Goal: Find specific page/section: Find specific page/section

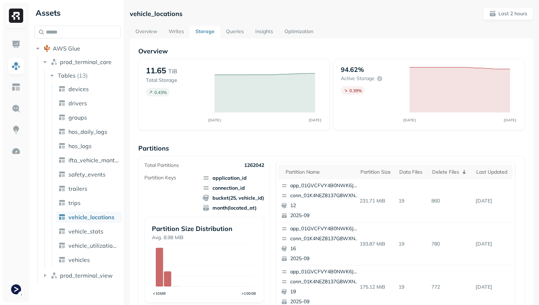
scroll to position [239, 0]
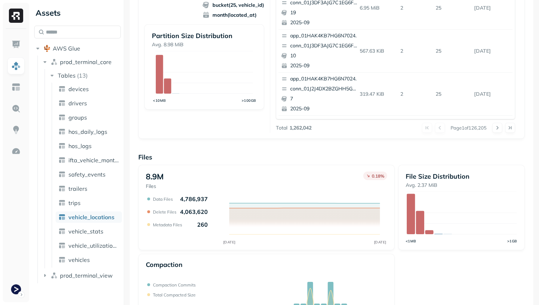
scroll to position [239, 0]
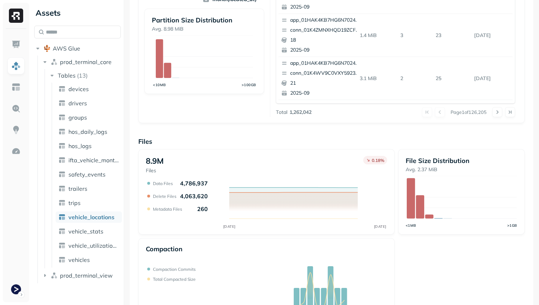
scroll to position [239, 0]
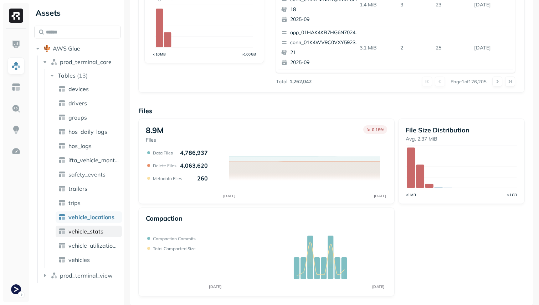
click at [87, 233] on span "vehicle_stats" at bounding box center [85, 231] width 35 height 7
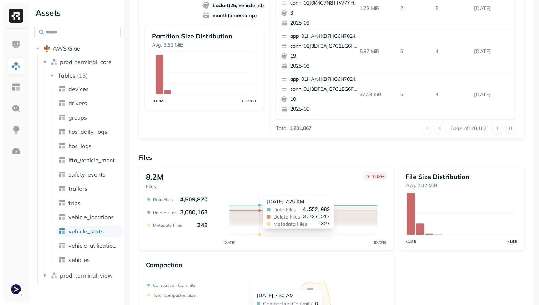
scroll to position [239, 0]
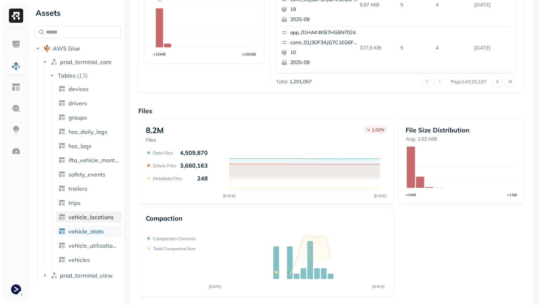
click at [95, 218] on span "vehicle_locations" at bounding box center [90, 217] width 45 height 7
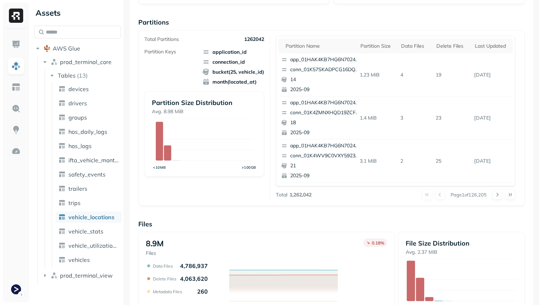
scroll to position [239, 0]
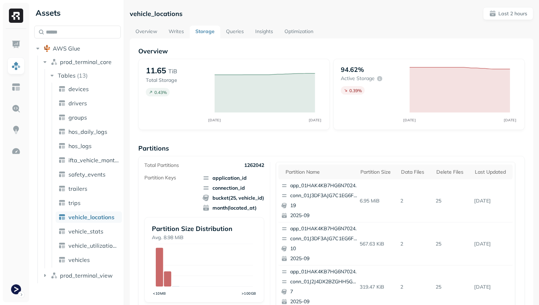
click at [295, 36] on link "Optimization" at bounding box center [299, 32] width 40 height 13
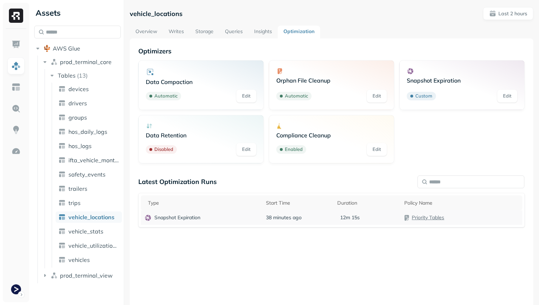
click at [301, 219] on td "38 minutes ago" at bounding box center [297, 218] width 71 height 15
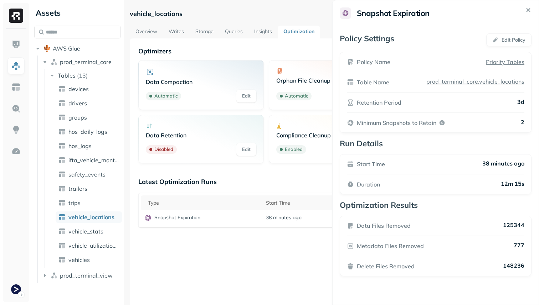
click at [321, 262] on html "Assets AWS Glue prod_terminal_core Tables ( 13 ) devices drivers groups hos_dai…" at bounding box center [269, 152] width 539 height 305
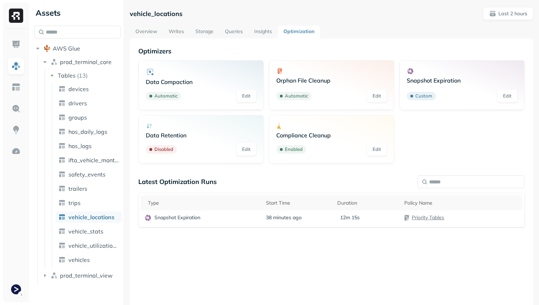
click at [151, 35] on link "Overview" at bounding box center [146, 32] width 33 height 13
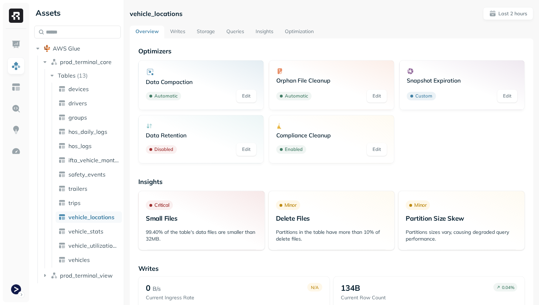
click at [208, 32] on link "Storage" at bounding box center [206, 32] width 30 height 13
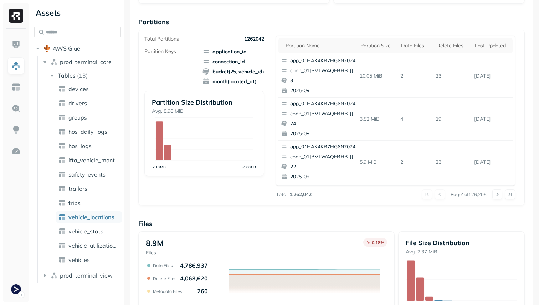
scroll to position [239, 0]
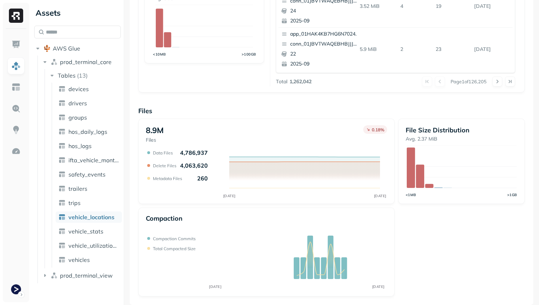
click at [201, 167] on p "4,063,620" at bounding box center [194, 165] width 28 height 7
click at [93, 231] on span "vehicle_stats" at bounding box center [85, 231] width 35 height 7
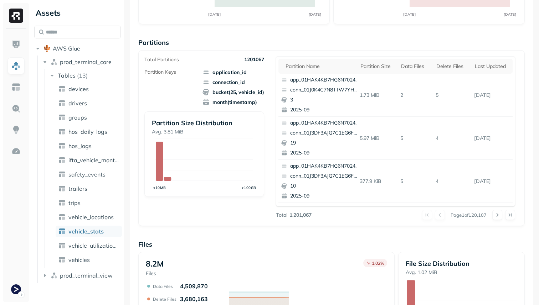
scroll to position [239, 0]
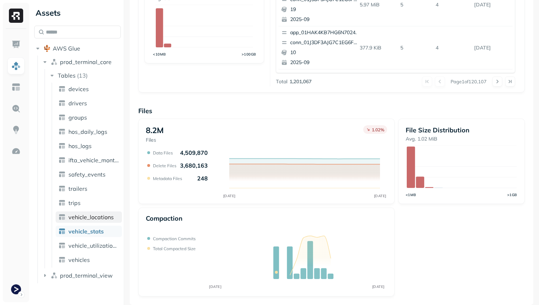
click at [112, 217] on span "vehicle_locations" at bounding box center [90, 217] width 45 height 7
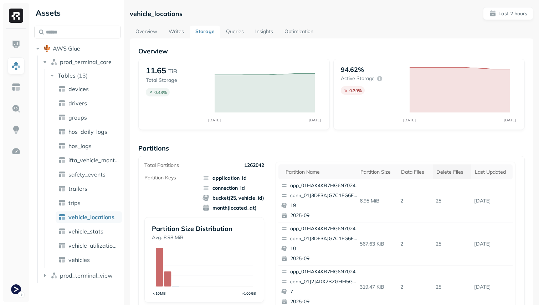
click at [446, 169] on div "Delete Files" at bounding box center [451, 172] width 31 height 7
click at [106, 236] on link "vehicle_stats" at bounding box center [89, 231] width 66 height 11
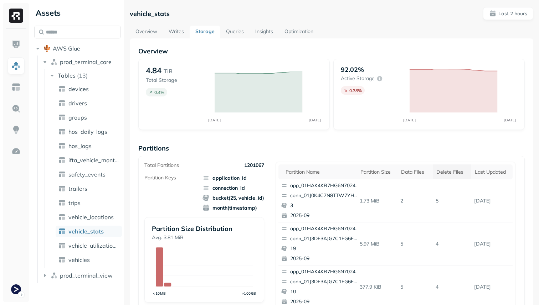
click at [443, 175] on div "Delete Files" at bounding box center [451, 172] width 31 height 7
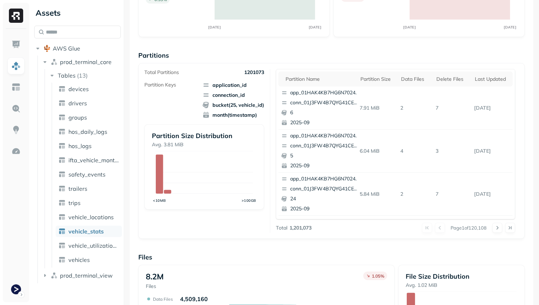
scroll to position [239, 0]
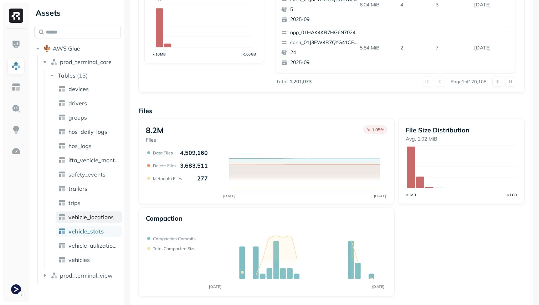
click at [95, 219] on span "vehicle_locations" at bounding box center [90, 217] width 45 height 7
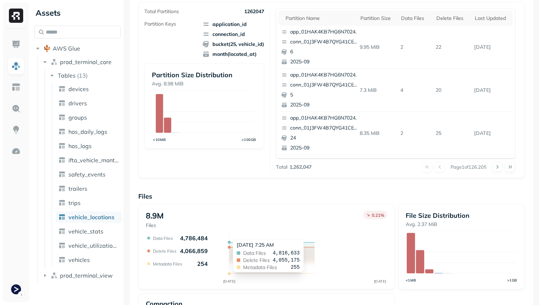
scroll to position [239, 0]
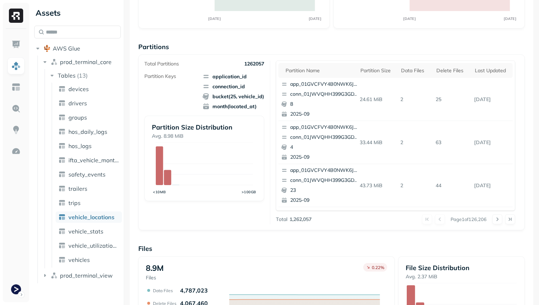
scroll to position [239, 0]
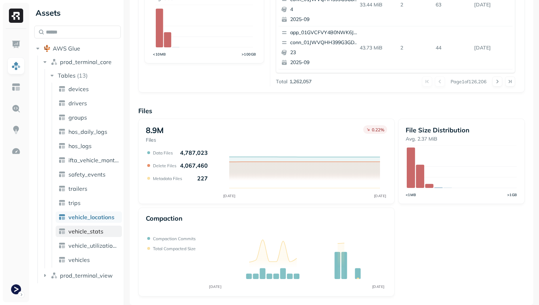
click at [81, 231] on span "vehicle_stats" at bounding box center [85, 231] width 35 height 7
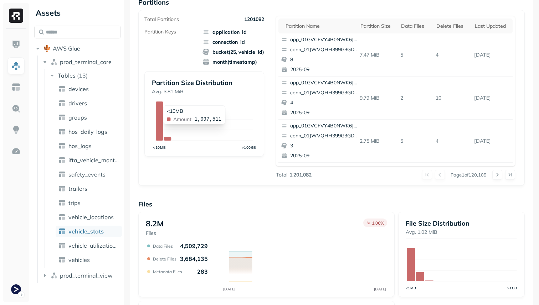
scroll to position [239, 0]
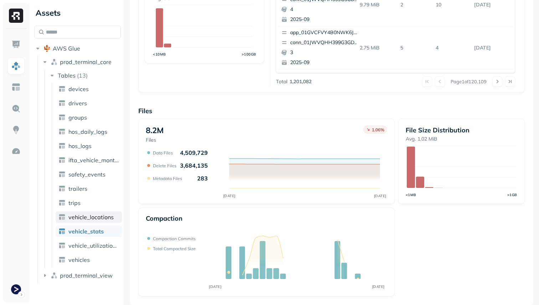
click at [63, 217] on img at bounding box center [61, 217] width 7 height 7
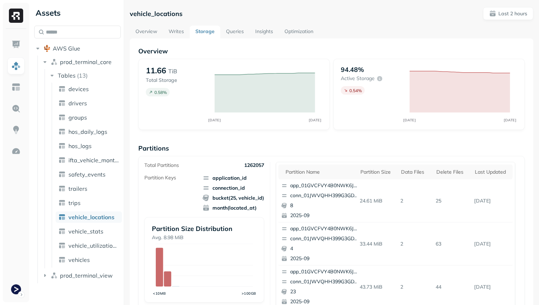
scroll to position [20, 0]
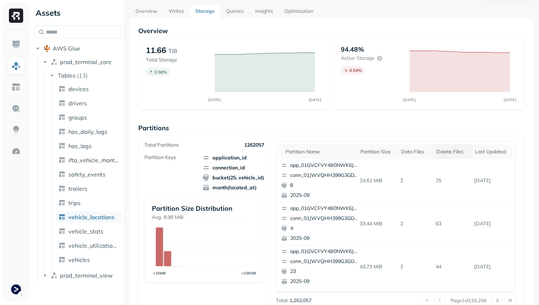
click at [452, 147] on th "Delete Files" at bounding box center [452, 151] width 38 height 15
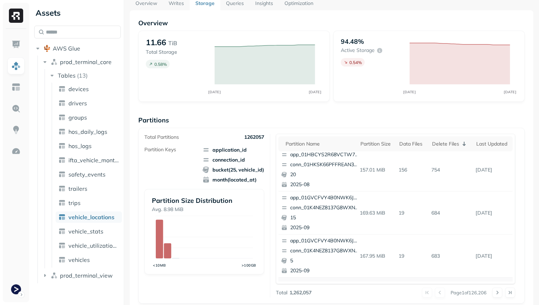
scroll to position [0, 0]
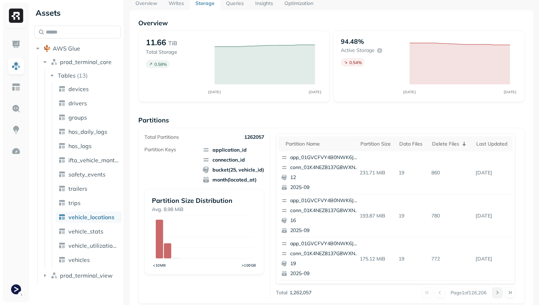
click at [494, 293] on button at bounding box center [497, 293] width 10 height 10
click at [494, 293] on div at bounding box center [503, 293] width 23 height 10
click at [494, 293] on button at bounding box center [497, 293] width 10 height 10
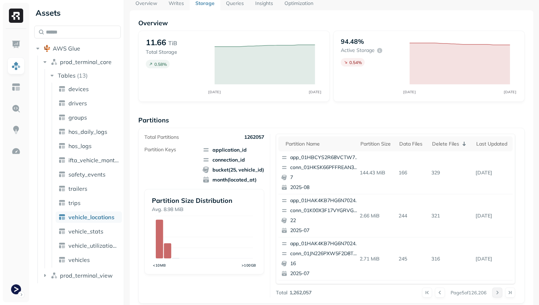
click at [494, 293] on button at bounding box center [497, 293] width 10 height 10
click at [494, 293] on div at bounding box center [503, 293] width 23 height 10
click at [494, 293] on button at bounding box center [497, 293] width 10 height 10
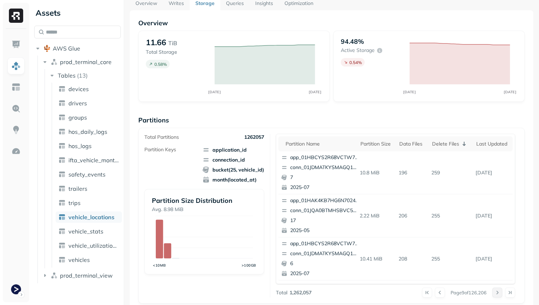
click at [494, 293] on button at bounding box center [497, 293] width 10 height 10
click at [494, 293] on div at bounding box center [503, 293] width 23 height 10
click at [494, 293] on button at bounding box center [497, 293] width 10 height 10
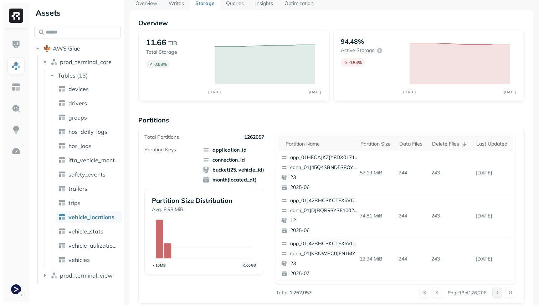
click at [494, 293] on button at bounding box center [497, 293] width 10 height 10
click at [494, 293] on div at bounding box center [503, 293] width 23 height 10
click at [494, 293] on button at bounding box center [497, 293] width 10 height 10
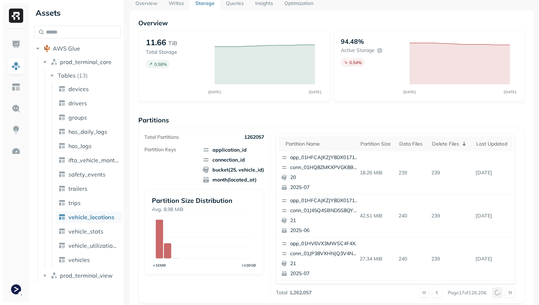
click at [494, 293] on button at bounding box center [497, 293] width 10 height 10
click at [444, 142] on div "Delete Files" at bounding box center [450, 144] width 37 height 9
click at [444, 142] on div "Delete Files" at bounding box center [451, 144] width 31 height 7
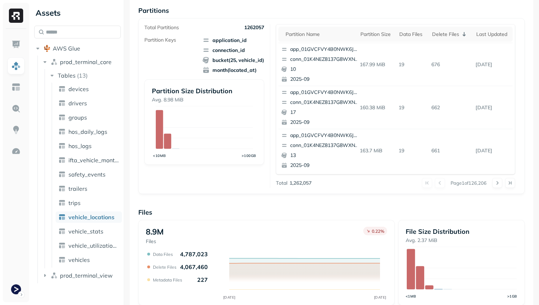
scroll to position [239, 0]
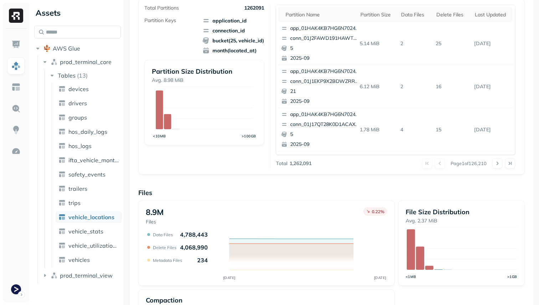
scroll to position [239, 0]
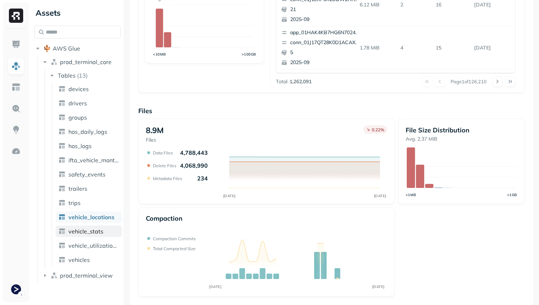
click at [103, 229] on link "vehicle_stats" at bounding box center [89, 231] width 66 height 11
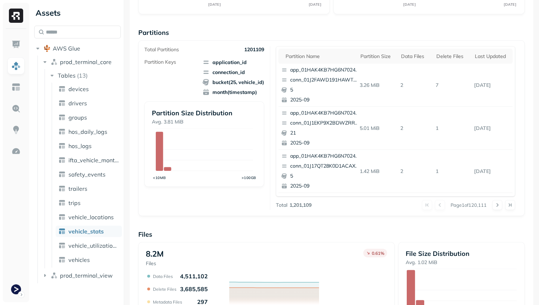
scroll to position [239, 0]
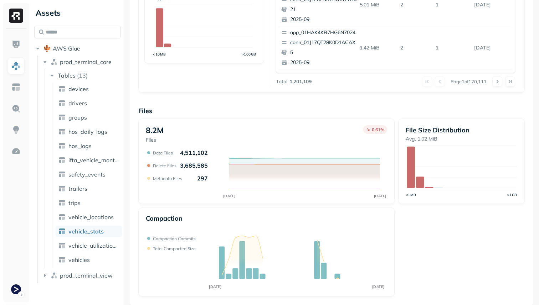
click at [108, 223] on ul "devices drivers groups hos_daily_logs hos_logs ifta_vehicle_months safety_event…" at bounding box center [87, 175] width 70 height 185
click at [109, 218] on span "vehicle_locations" at bounding box center [90, 217] width 45 height 7
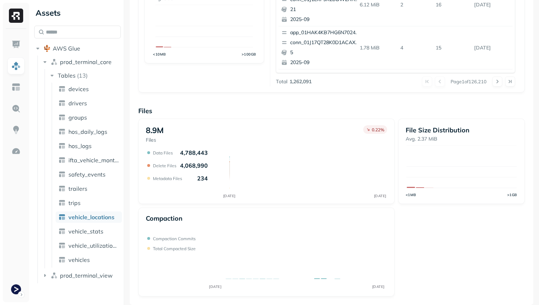
scroll to position [47, 0]
